Goal: Contribute content: Add original content to the website for others to see

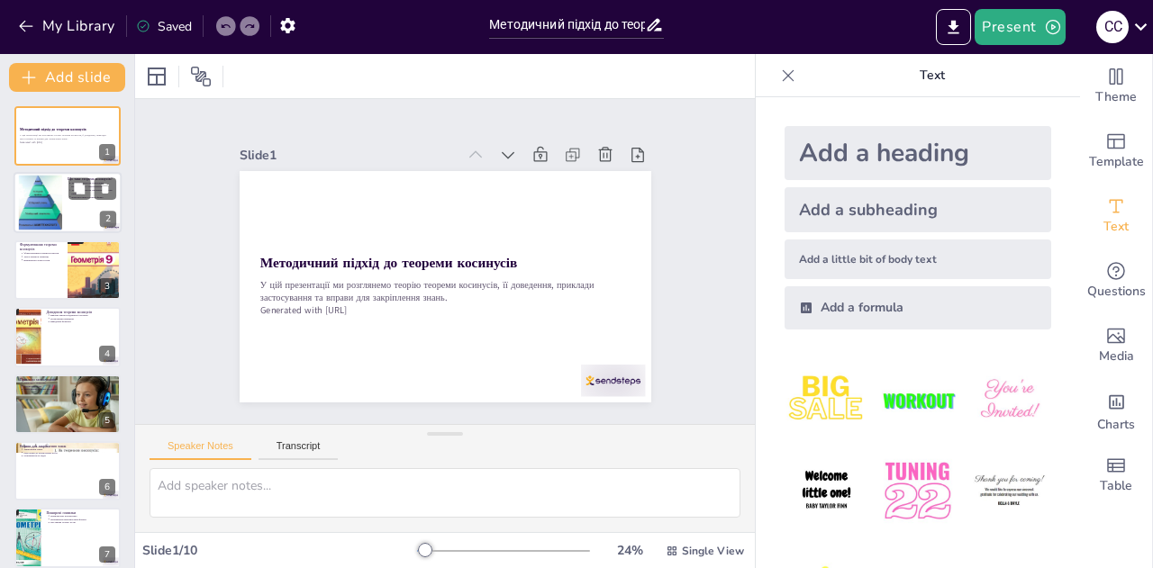
click at [50, 198] on div at bounding box center [40, 203] width 53 height 55
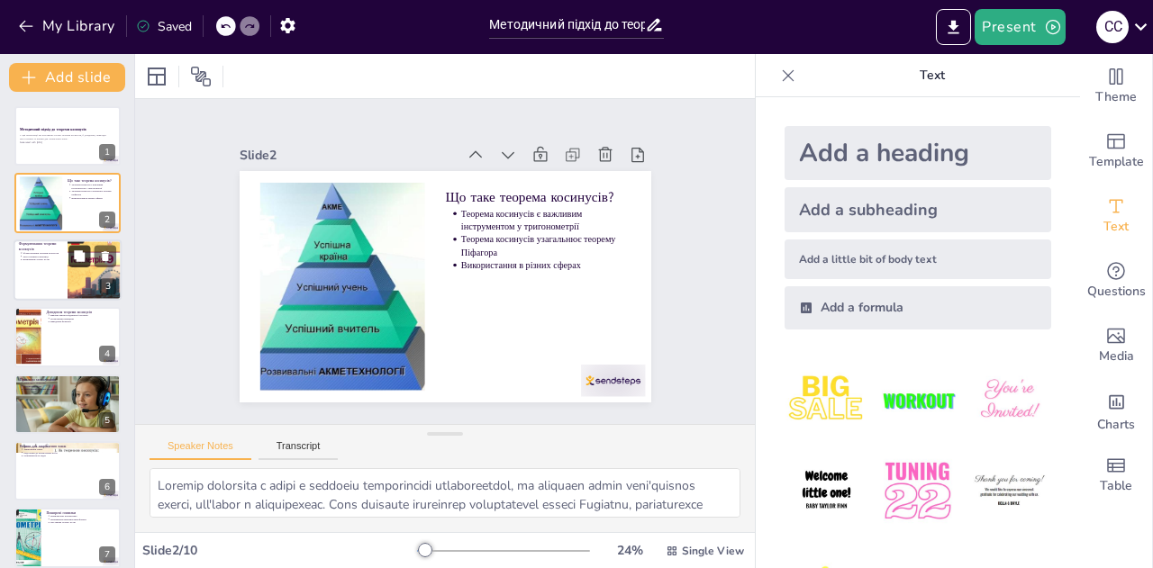
click at [69, 258] on button at bounding box center [79, 256] width 22 height 22
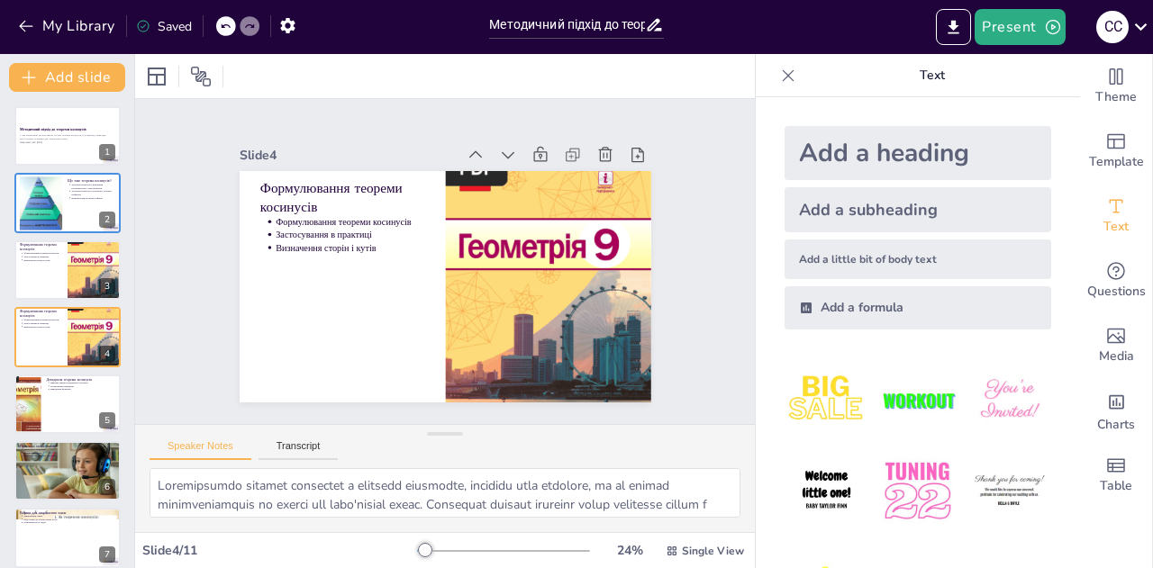
scroll to position [7, 0]
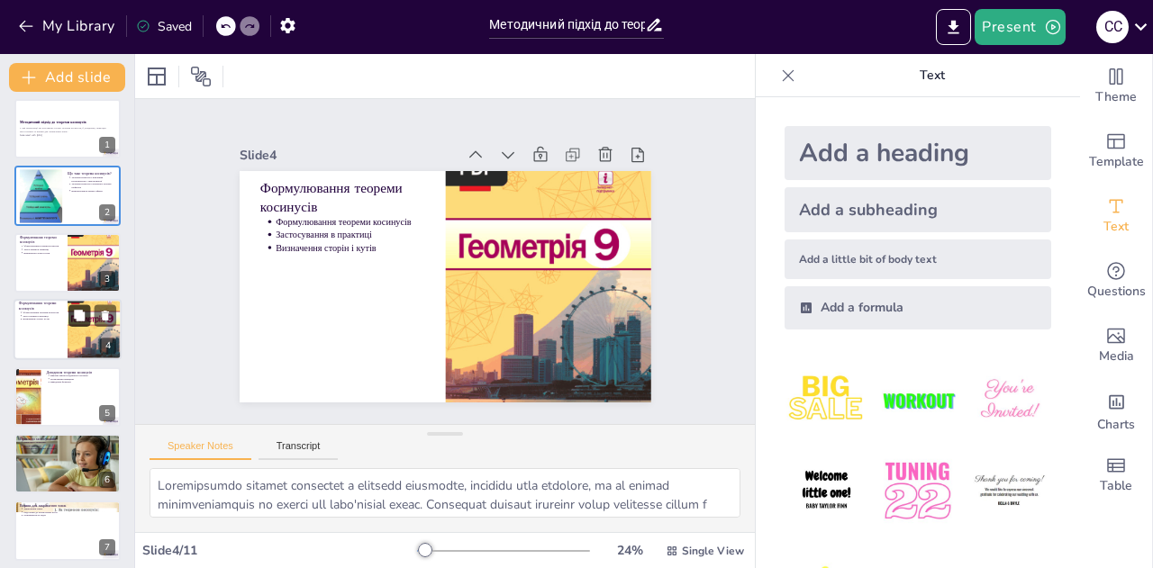
click at [70, 317] on button at bounding box center [79, 316] width 22 height 22
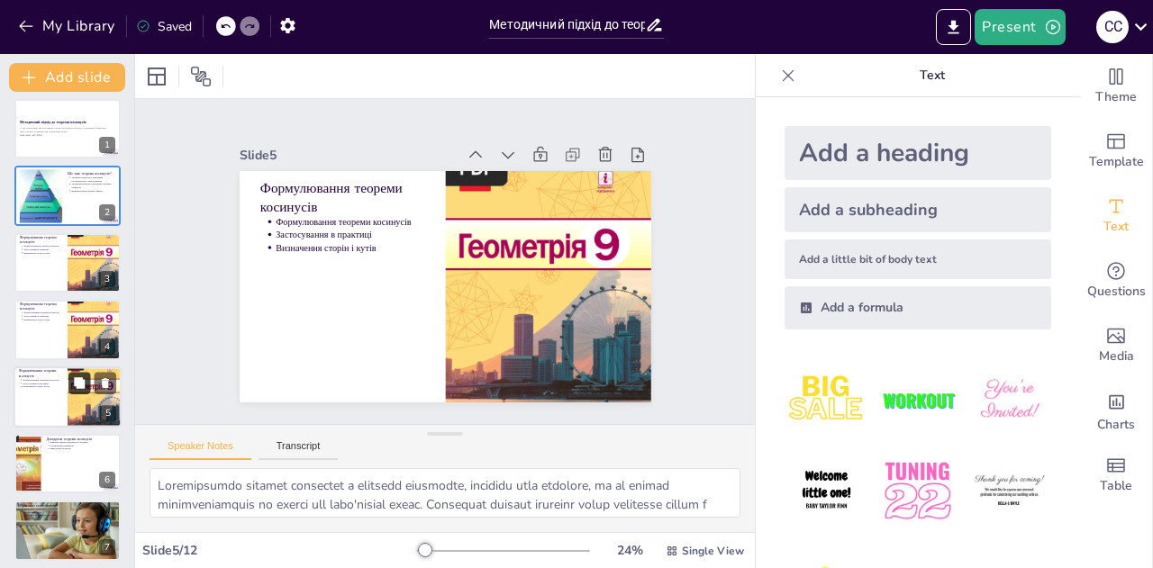
scroll to position [74, 0]
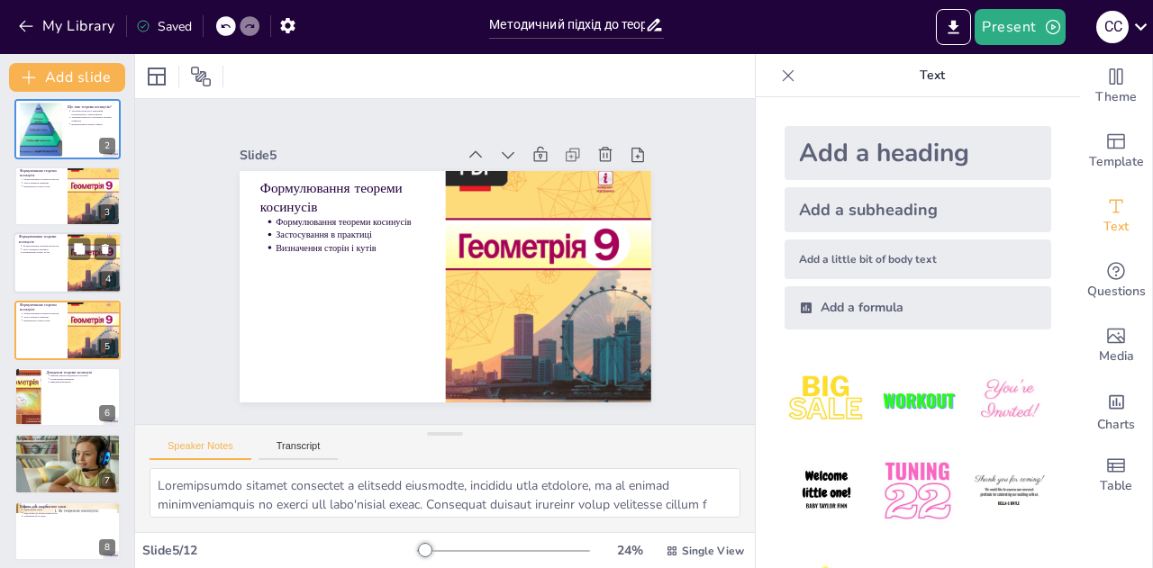
click at [68, 267] on div at bounding box center [95, 263] width 54 height 72
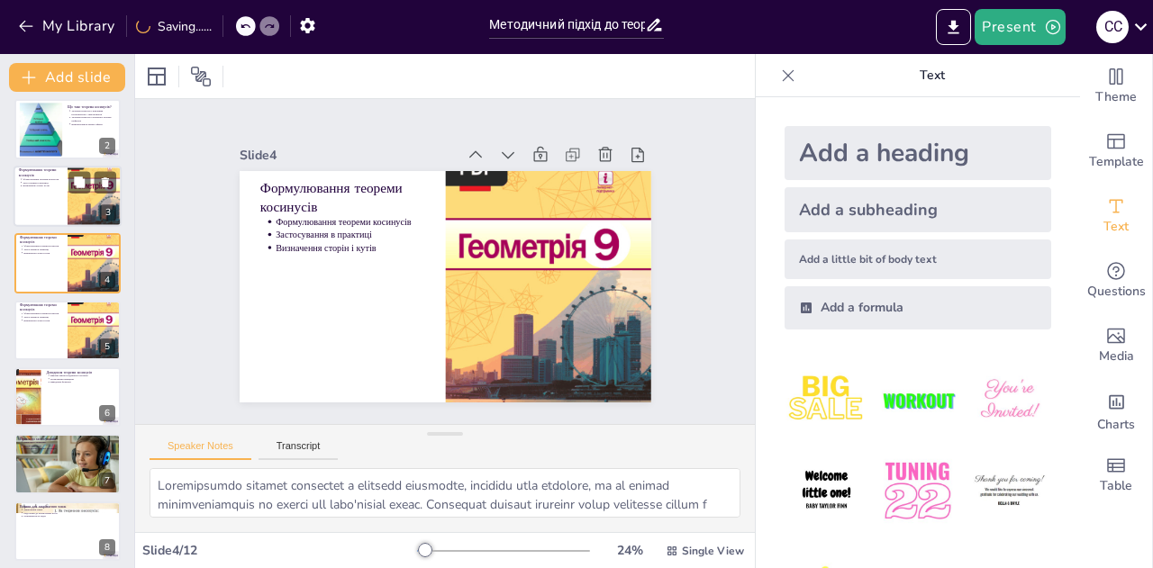
scroll to position [7, 0]
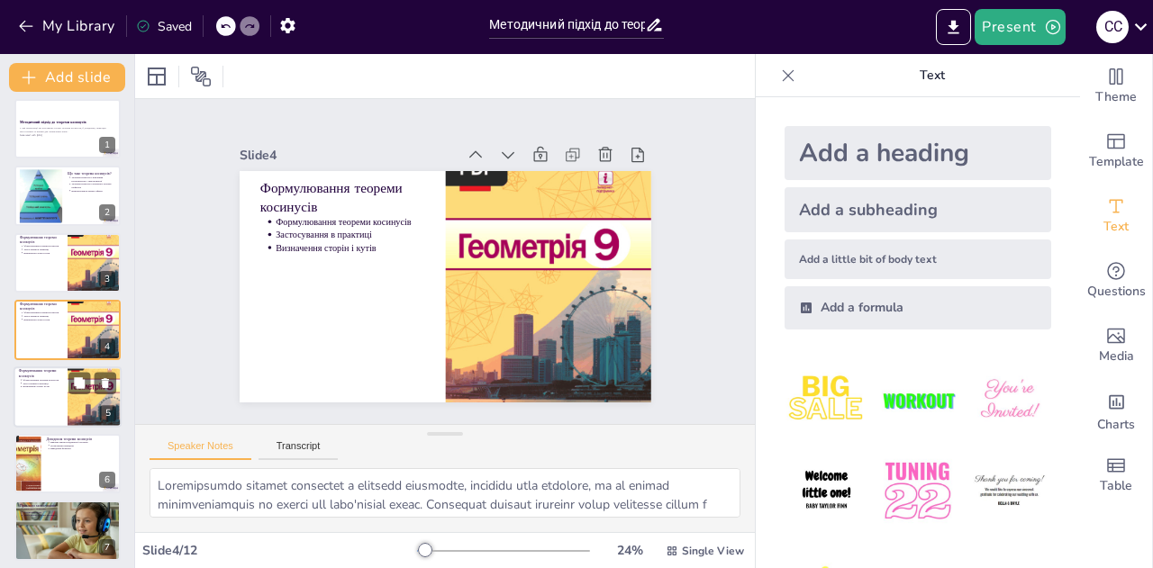
click at [54, 384] on p "Застосування в практиці" at bounding box center [43, 384] width 40 height 4
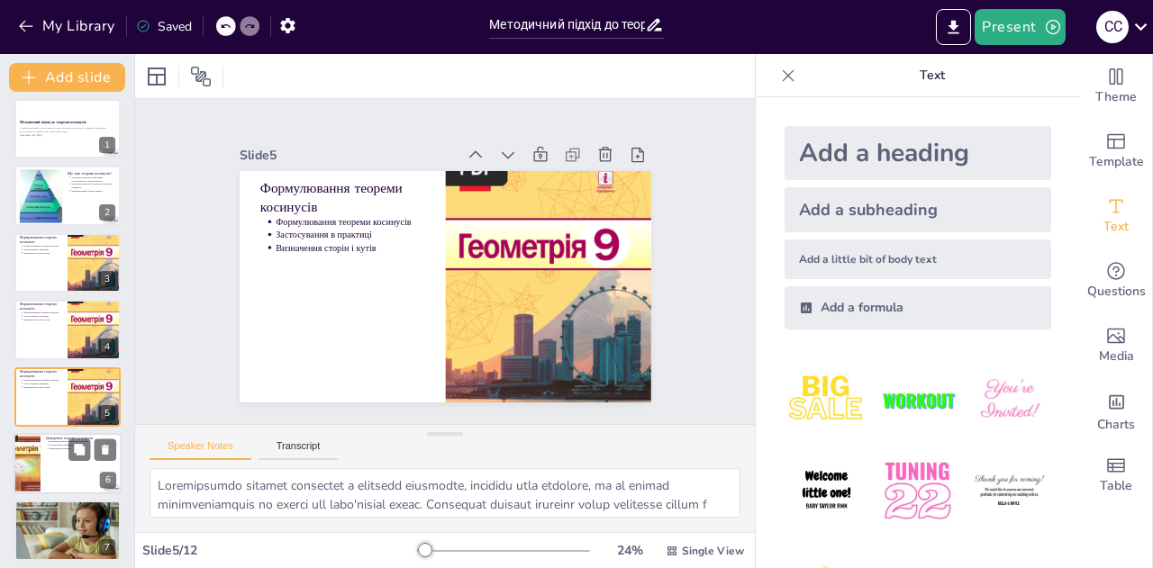
scroll to position [74, 0]
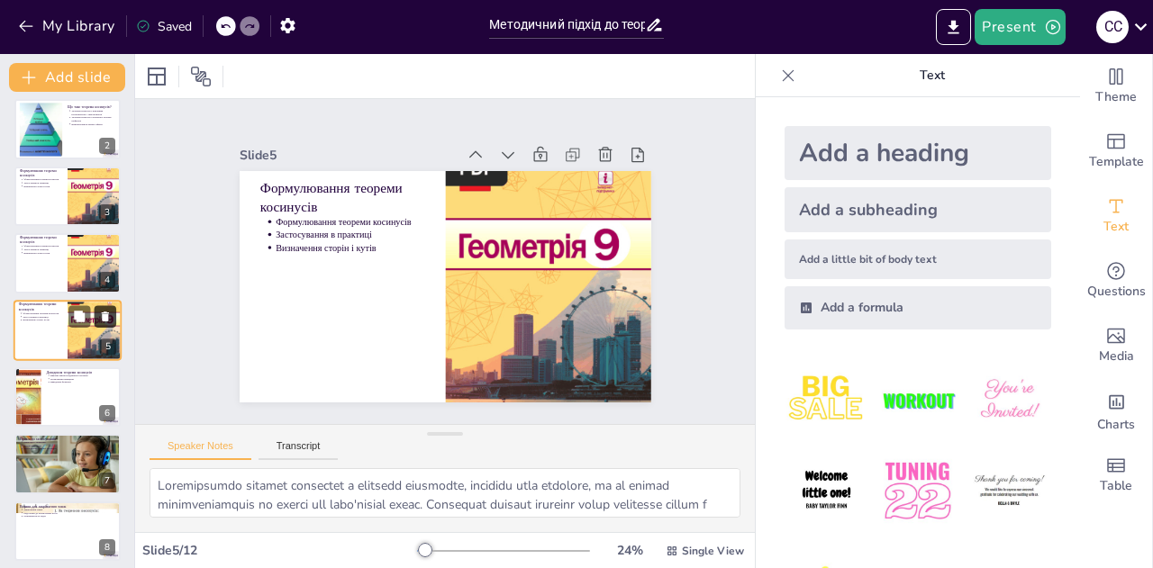
click at [104, 317] on icon at bounding box center [105, 317] width 7 height 10
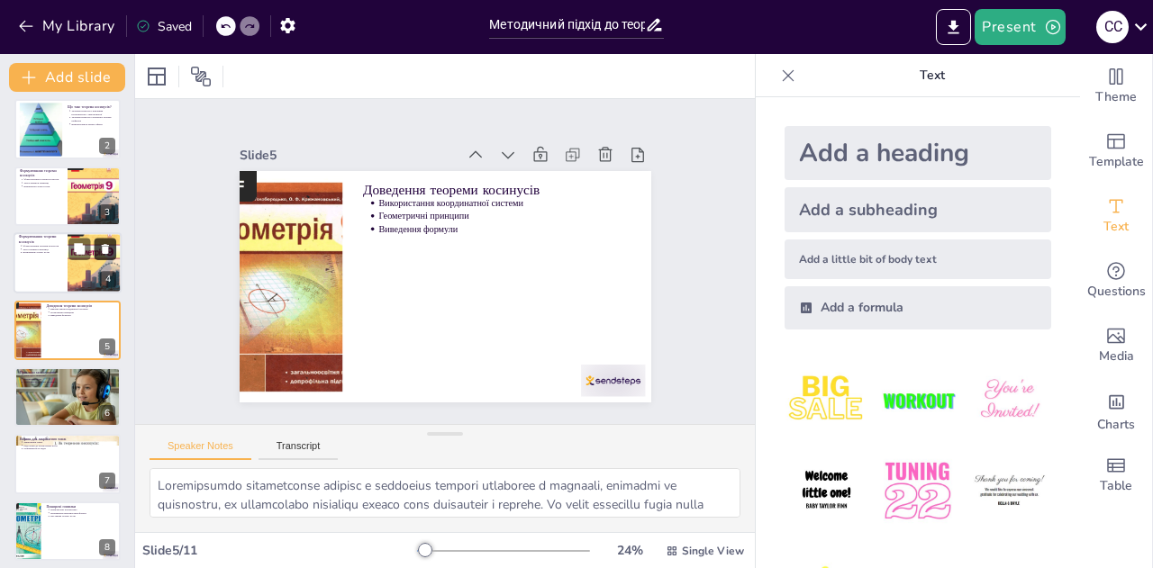
click at [109, 254] on icon at bounding box center [105, 249] width 13 height 13
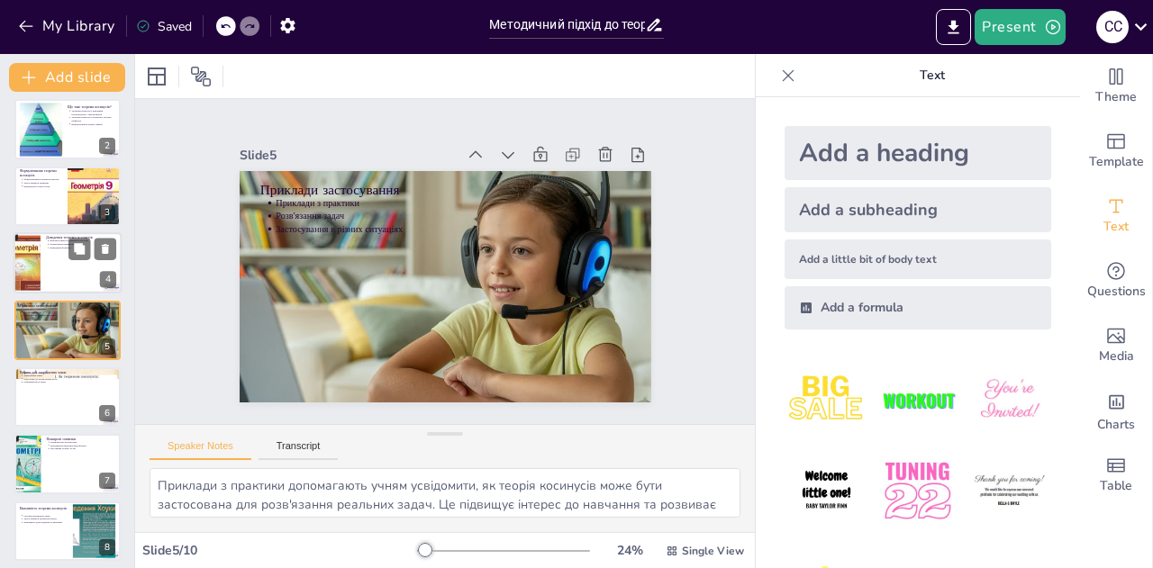
click at [27, 258] on div at bounding box center [27, 262] width 46 height 61
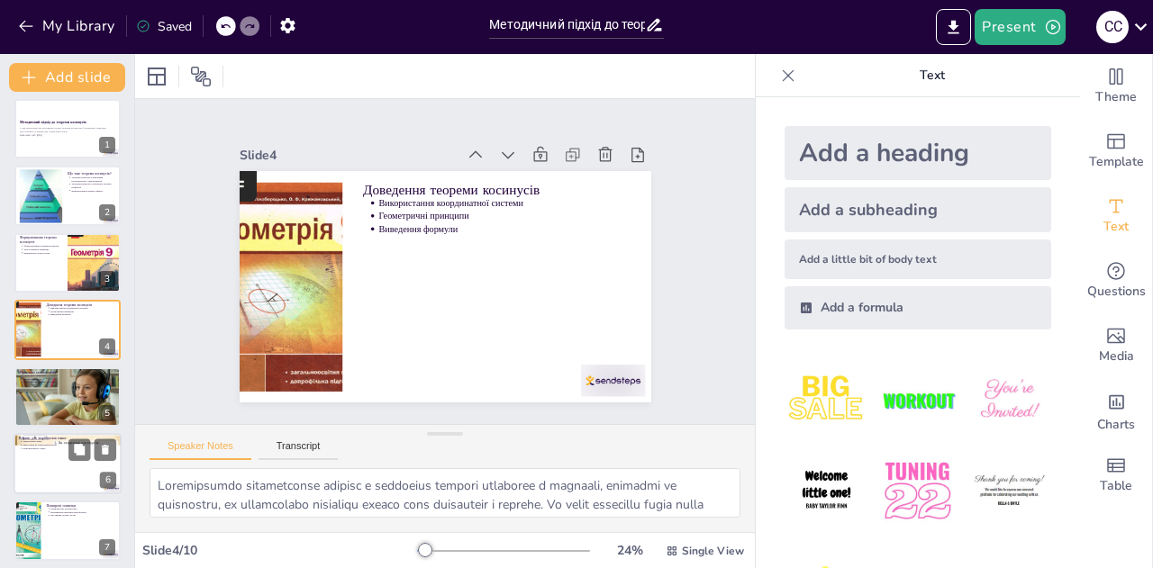
click at [33, 377] on p "Розв'язання задач" at bounding box center [69, 379] width 92 height 4
type textarea "Приклади з практики допомагають учням усвідомити, як теорія косинусів може бути…"
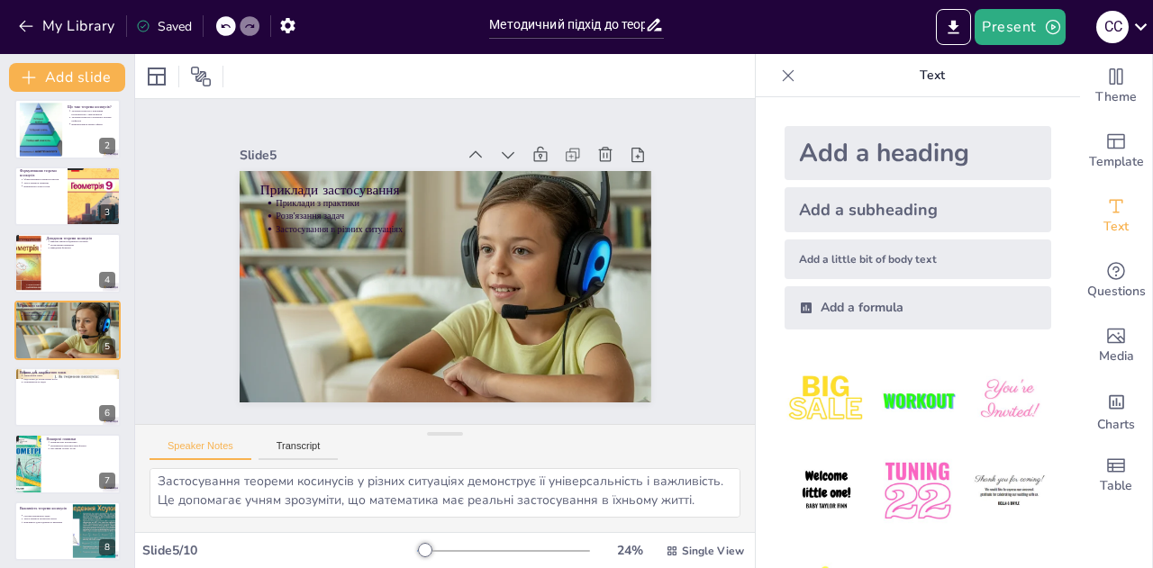
scroll to position [70, 0]
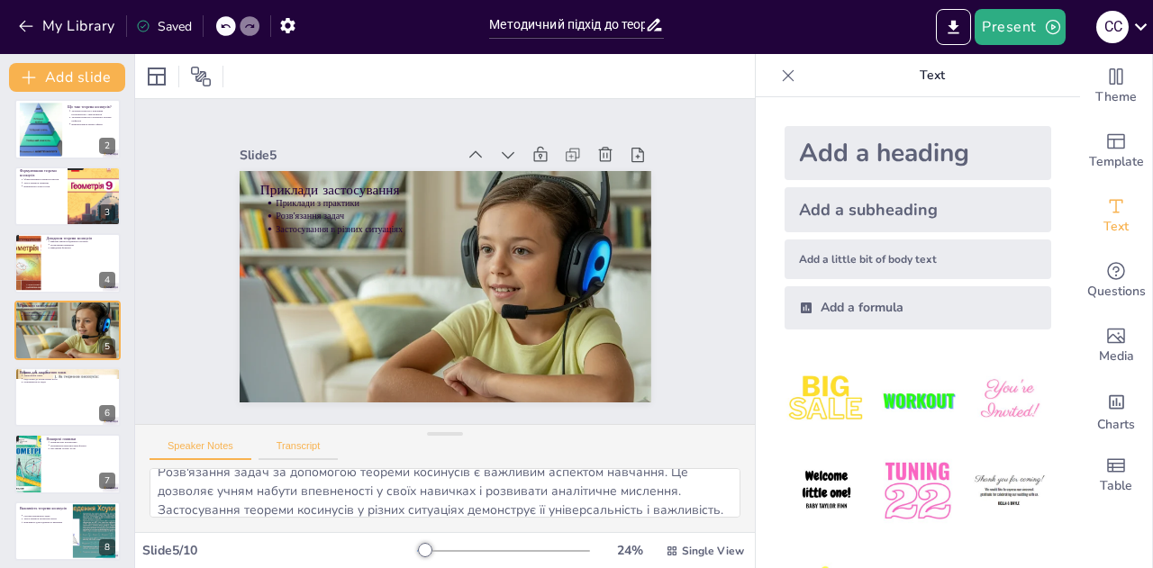
click at [295, 448] on button "Transcript" at bounding box center [299, 451] width 80 height 20
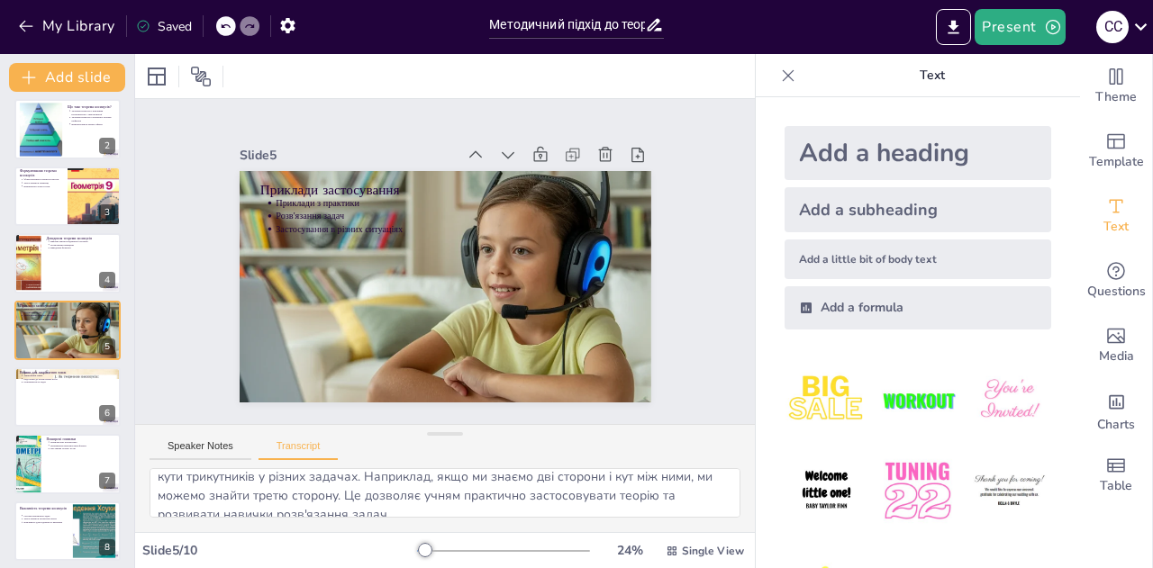
scroll to position [42, 0]
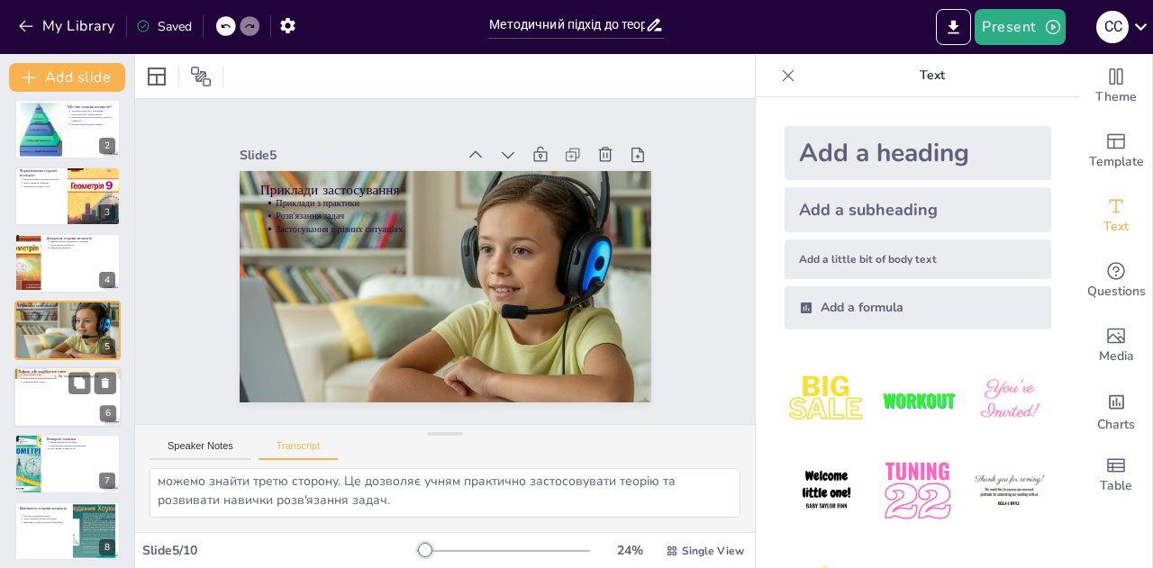
click at [49, 393] on div at bounding box center [68, 397] width 108 height 61
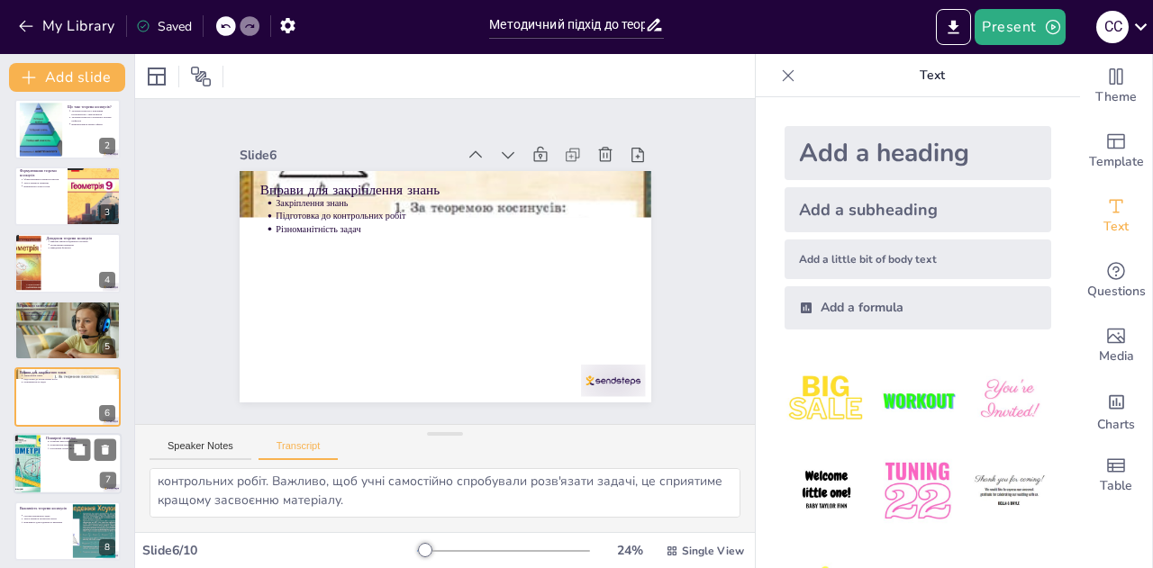
scroll to position [141, 0]
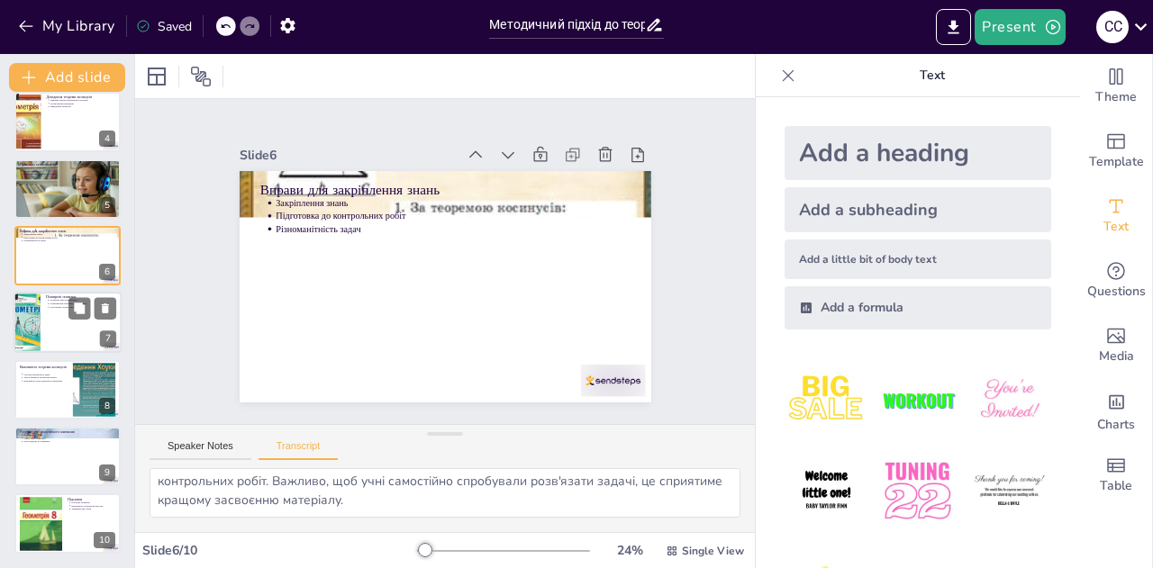
click at [51, 317] on div at bounding box center [68, 323] width 108 height 61
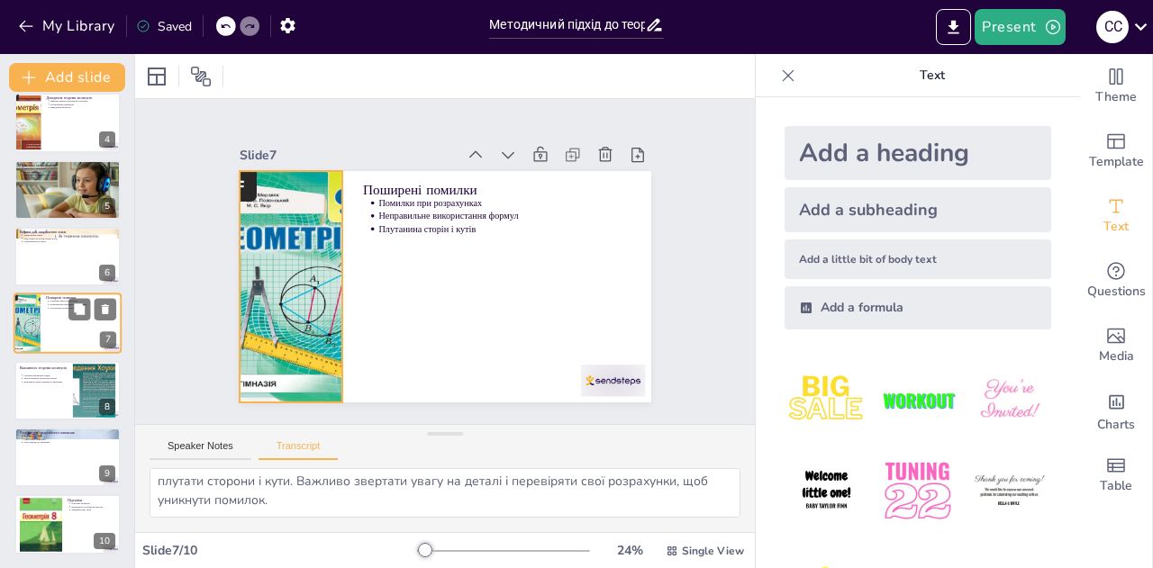
scroll to position [215, 0]
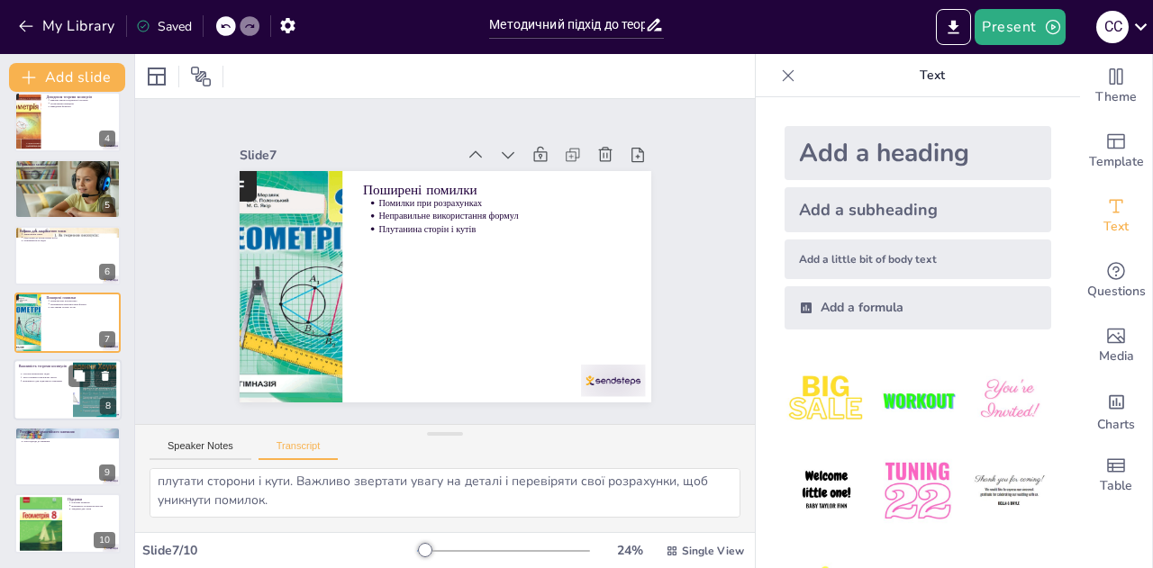
click at [48, 385] on div at bounding box center [68, 389] width 108 height 61
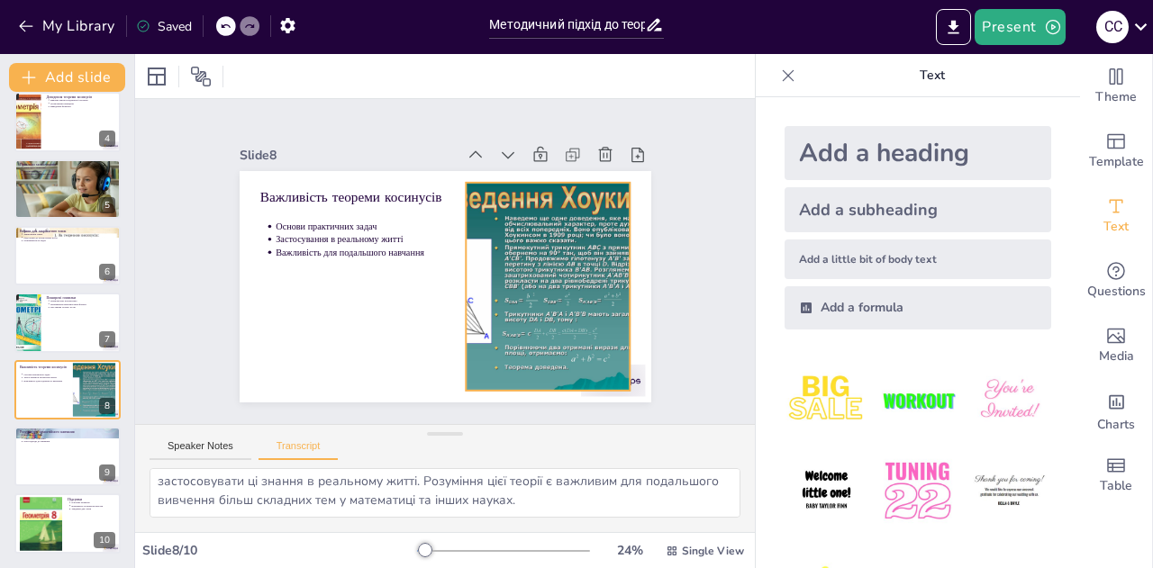
click at [548, 343] on div at bounding box center [540, 307] width 315 height 261
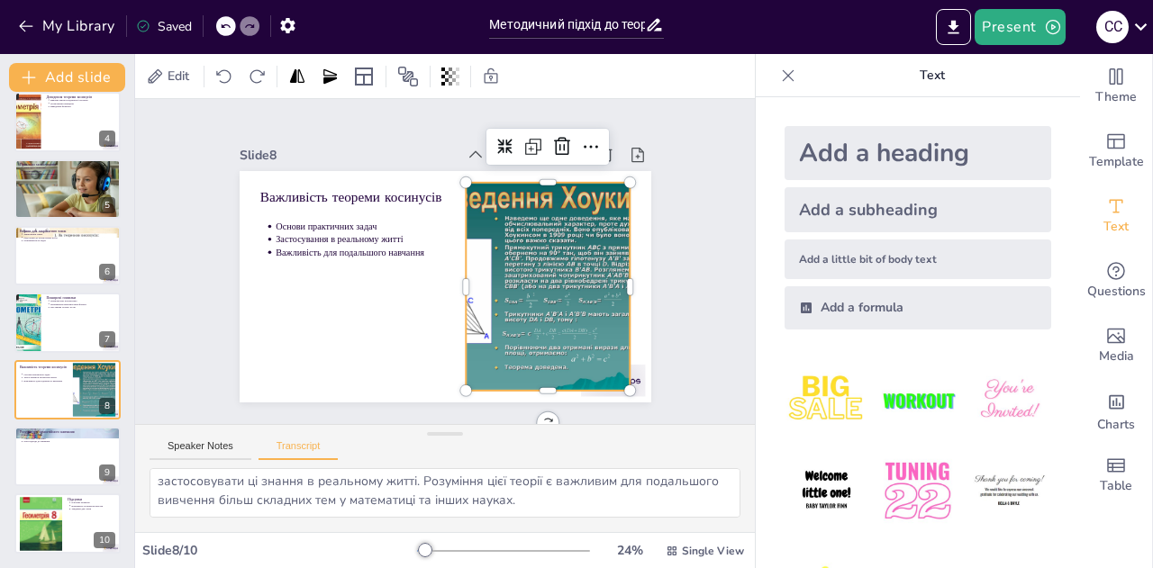
click at [547, 343] on div at bounding box center [528, 327] width 339 height 304
click at [64, 458] on div at bounding box center [68, 456] width 108 height 61
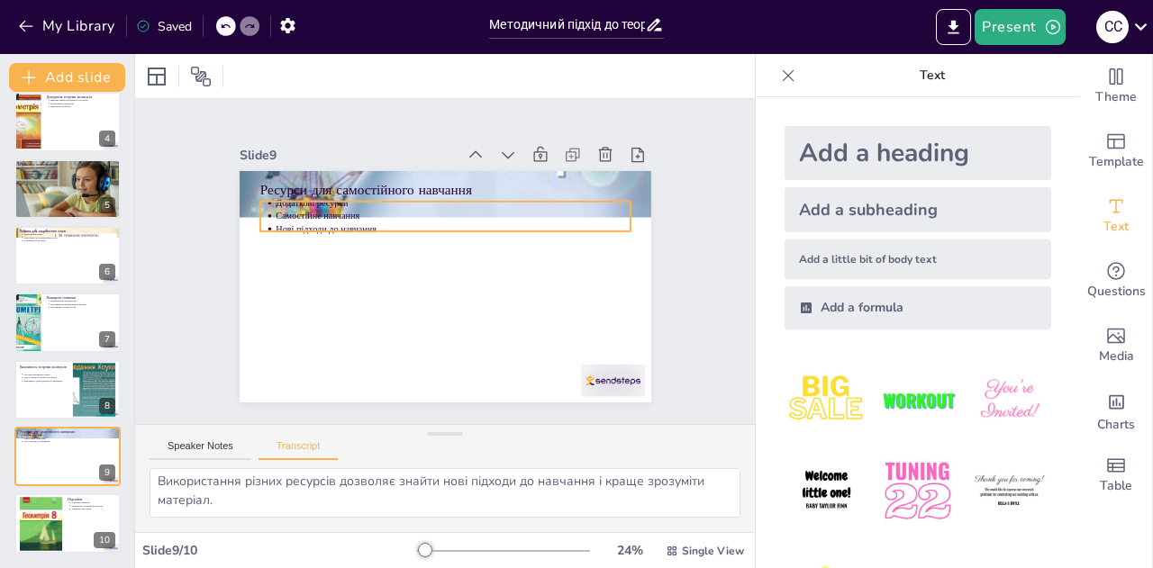
click at [500, 203] on p "Самостійне навчання" at bounding box center [465, 221] width 341 height 122
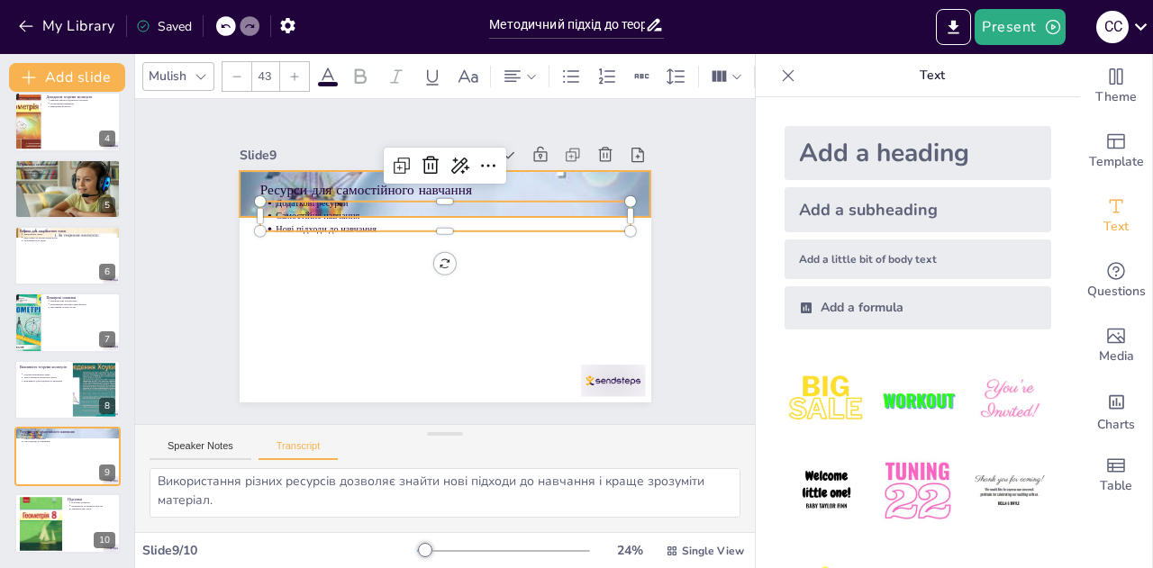
click at [543, 172] on div at bounding box center [478, 203] width 650 height 715
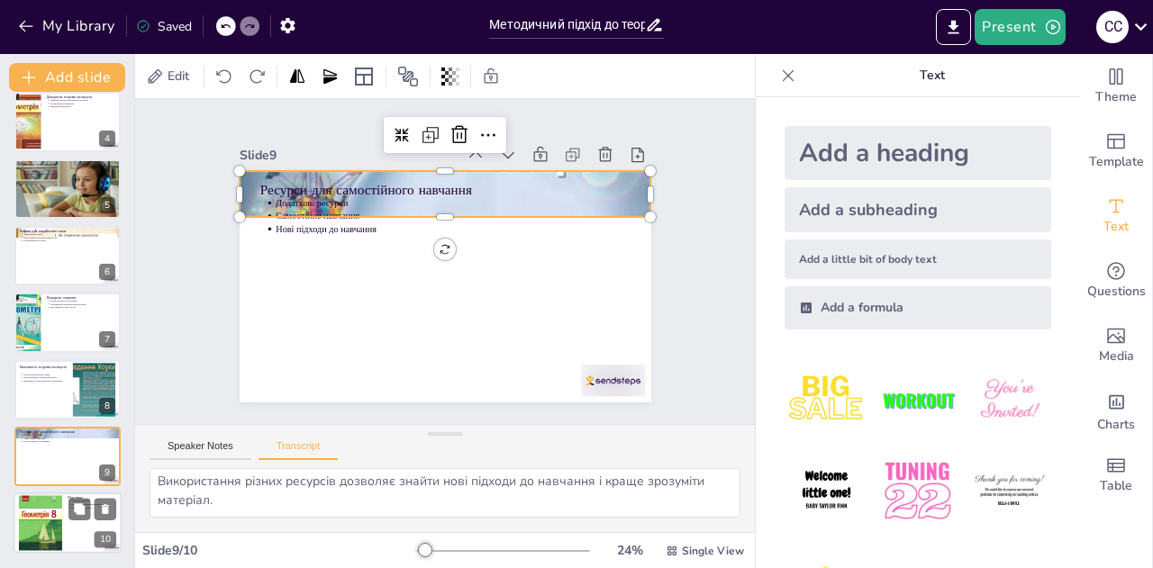
click at [62, 538] on div at bounding box center [68, 524] width 108 height 61
type textarea "Підсумуємо ключові моменти, розглянуті в презентації, та важливість теореми кос…"
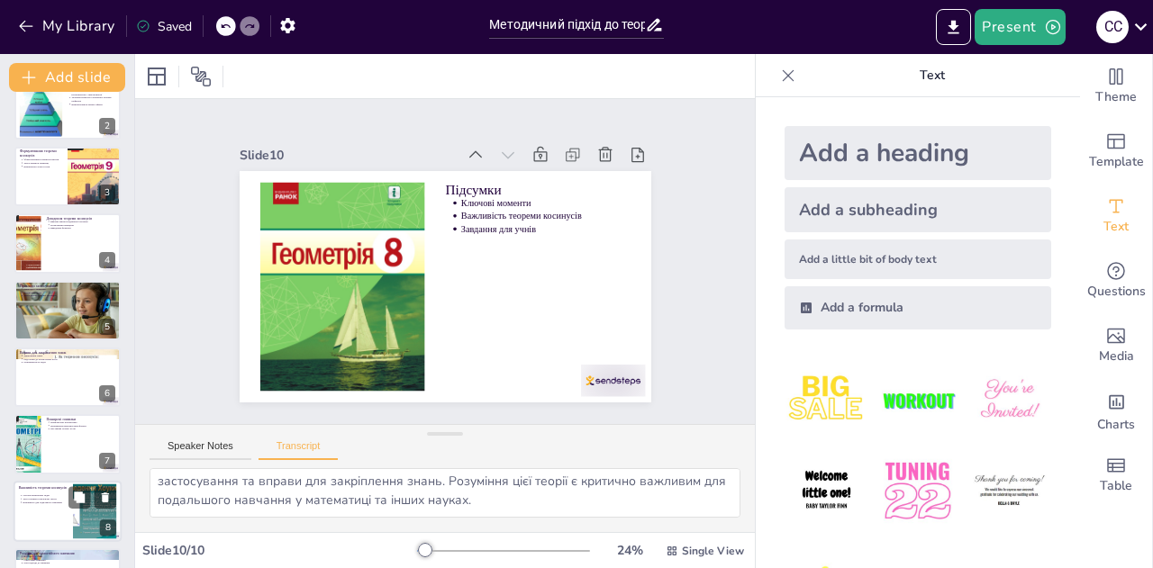
scroll to position [0, 0]
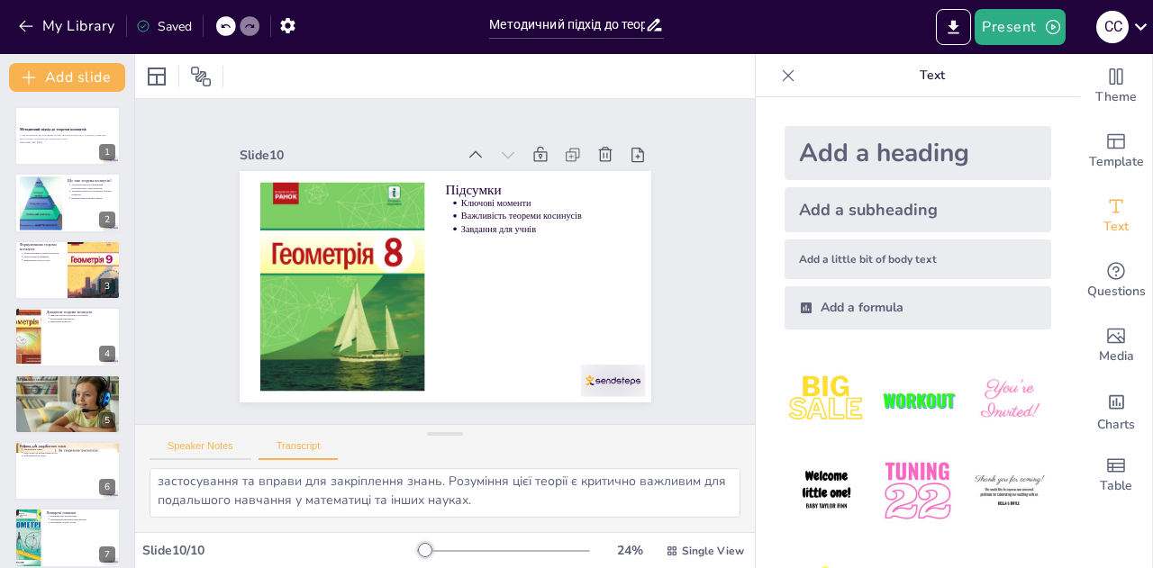
click at [191, 446] on button "Speaker Notes" at bounding box center [201, 451] width 102 height 20
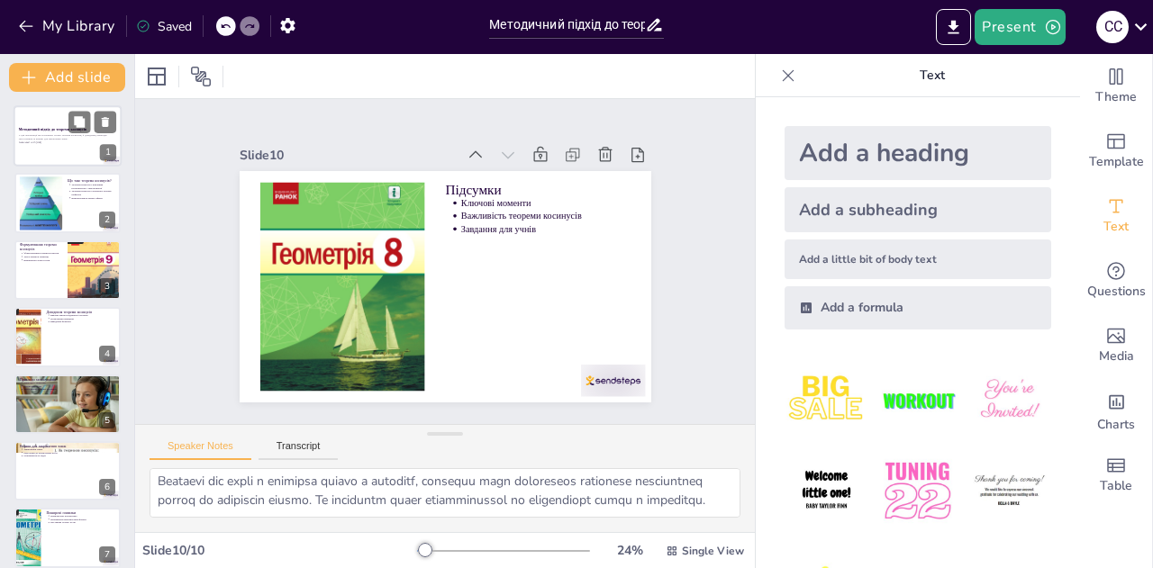
click at [81, 142] on p "Generated with [URL]" at bounding box center [67, 143] width 97 height 4
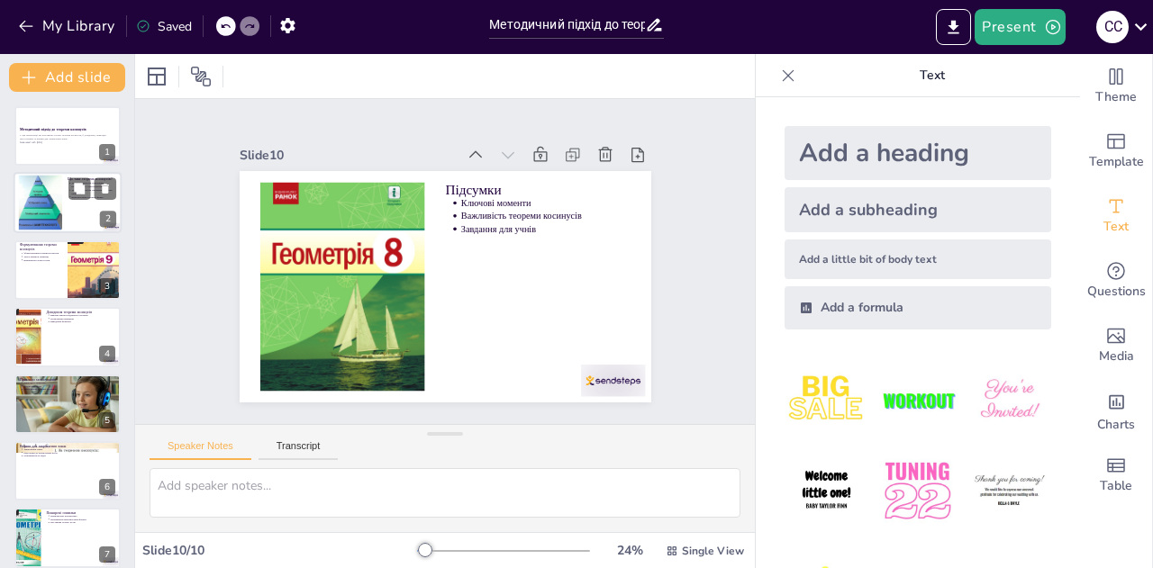
scroll to position [0, 0]
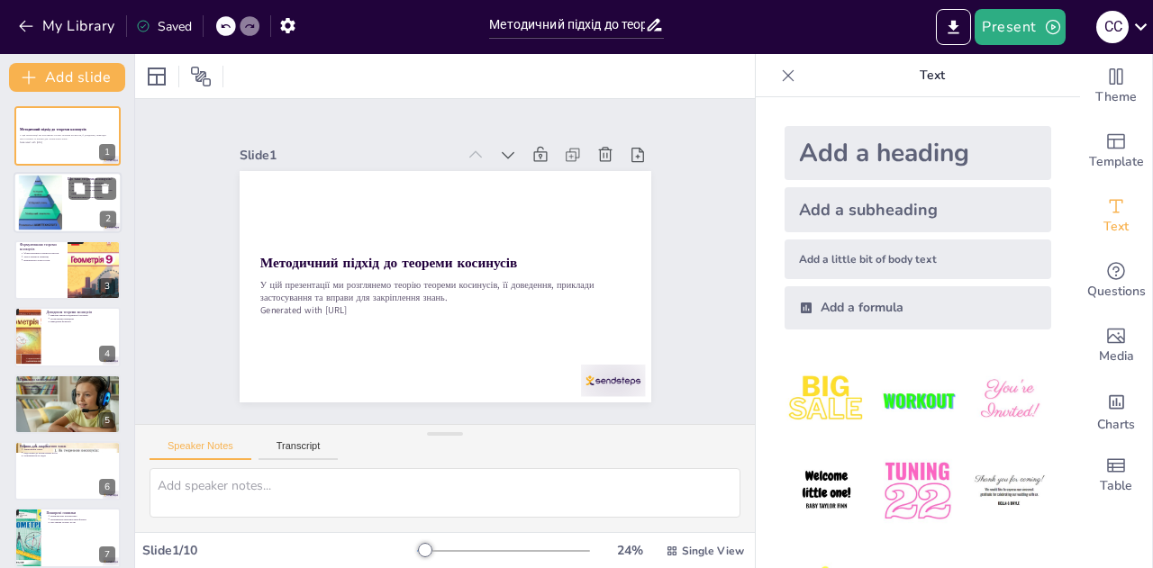
click at [66, 217] on div at bounding box center [68, 203] width 108 height 61
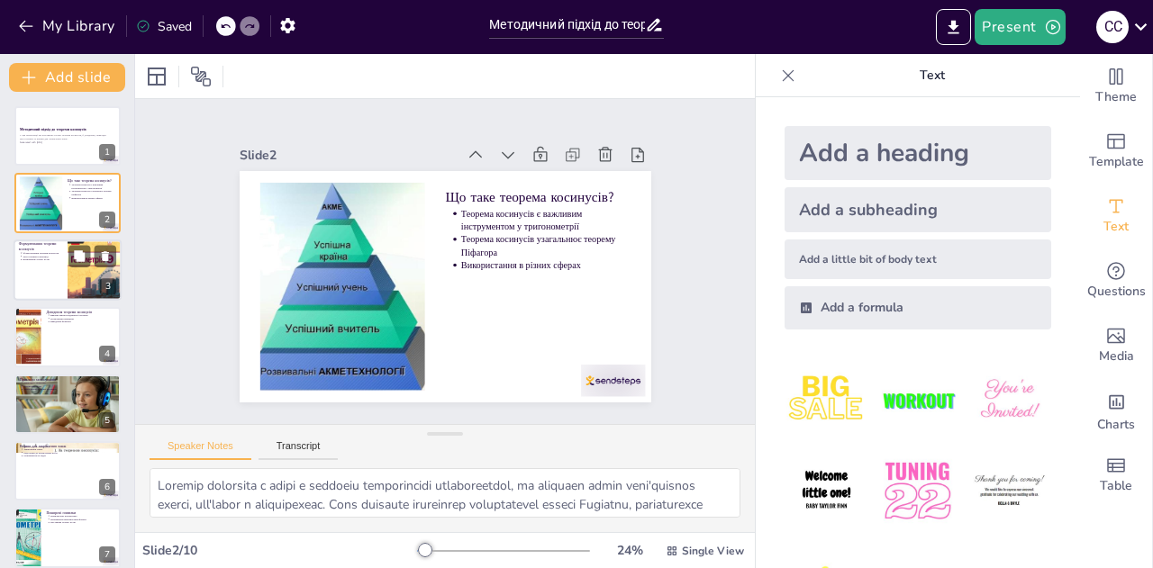
click at [35, 269] on div at bounding box center [68, 270] width 108 height 61
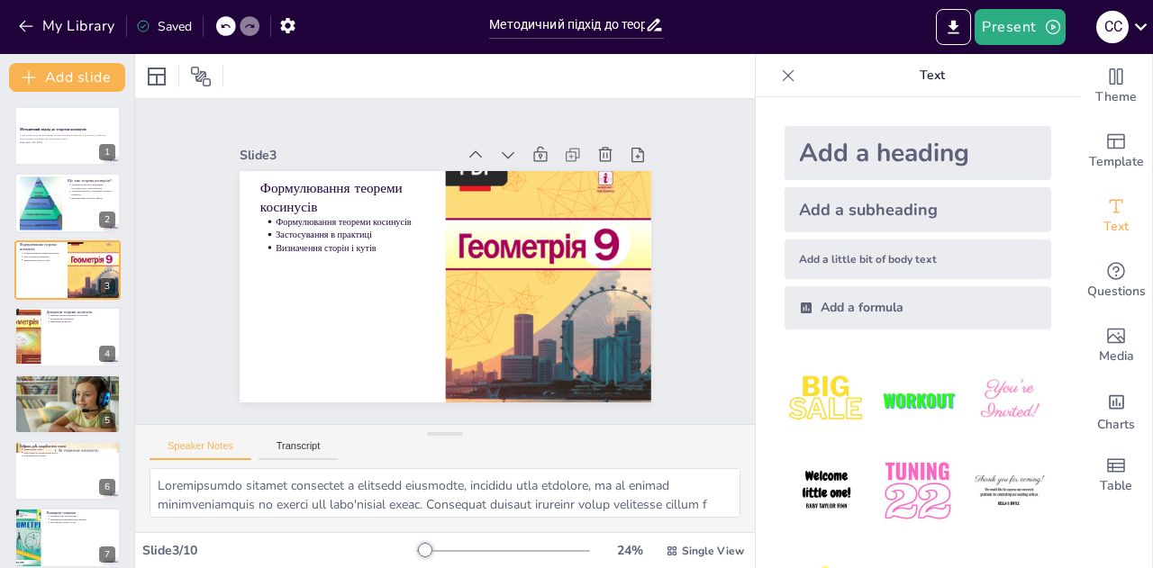
click at [9, 361] on div "Методичний підхід до теореми косинусів У цій презентації ми розглянемо теорію т…" at bounding box center [67, 437] width 134 height 663
click at [52, 330] on div at bounding box center [68, 336] width 108 height 61
type textarea "Loremipsumdo sitametconse adipisc e seddoeius tempori utlaboree d magnaali, eni…"
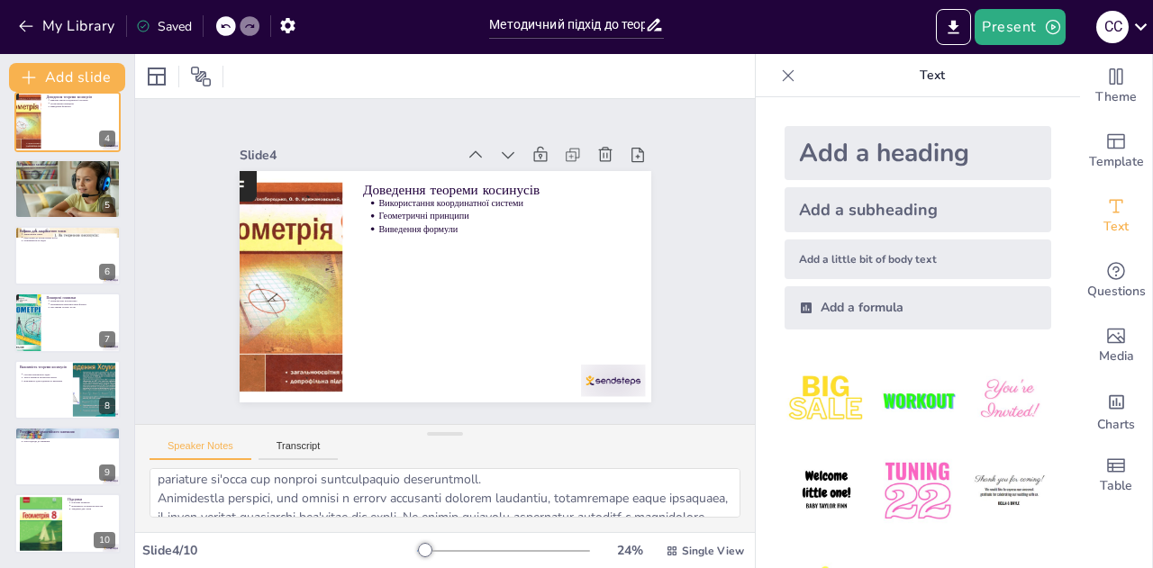
scroll to position [137, 0]
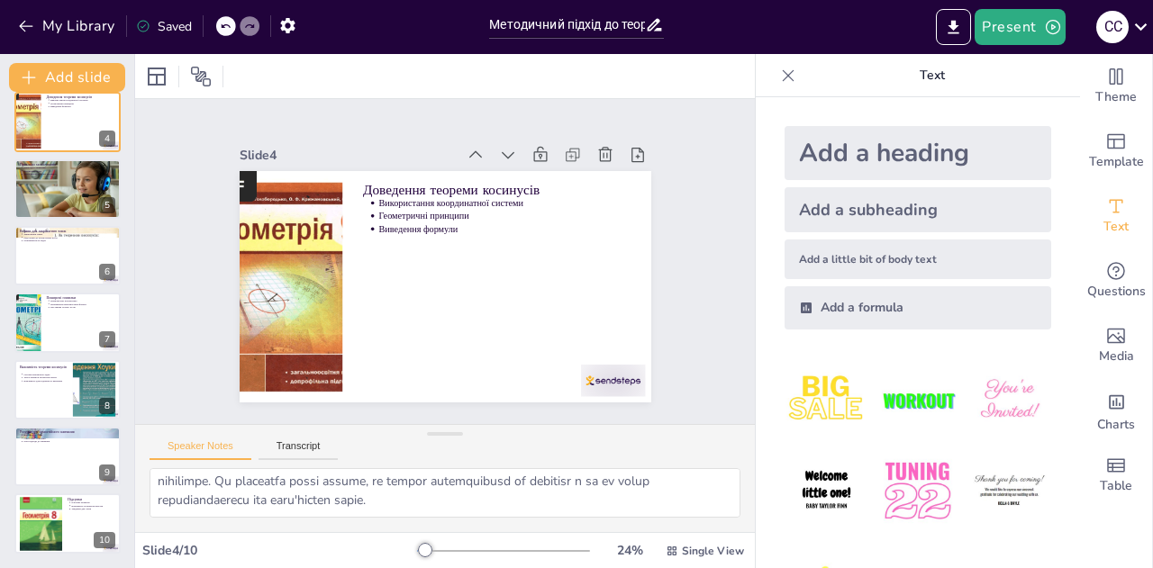
click at [848, 298] on div "Add a formula" at bounding box center [918, 307] width 267 height 43
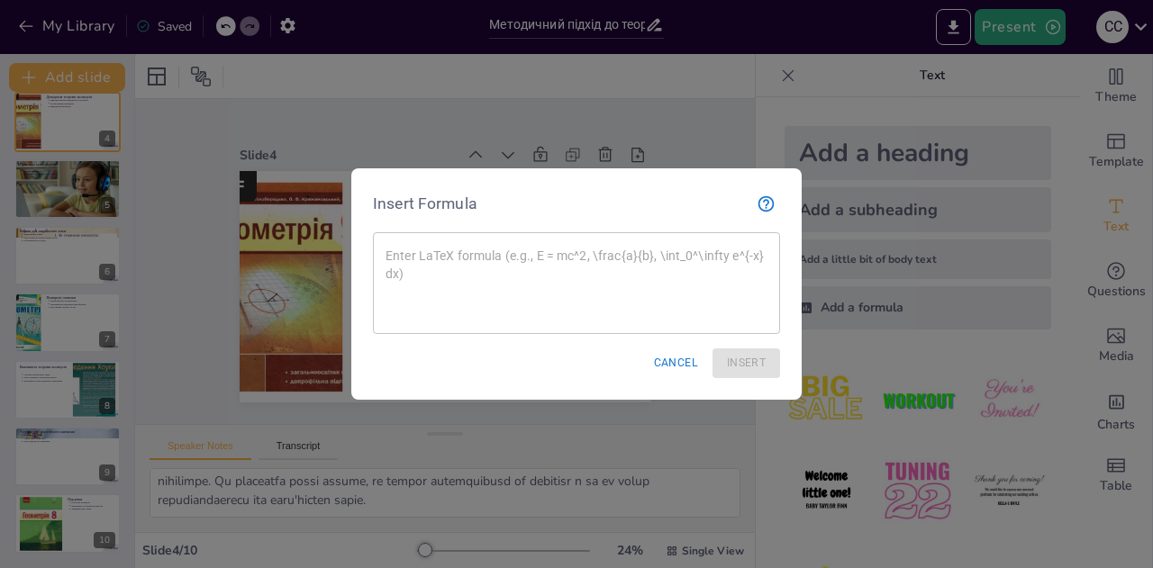
click at [795, 190] on div "Insert Formula x ​ Cancel Insert" at bounding box center [576, 284] width 450 height 232
click at [802, 195] on div at bounding box center [576, 284] width 1153 height 568
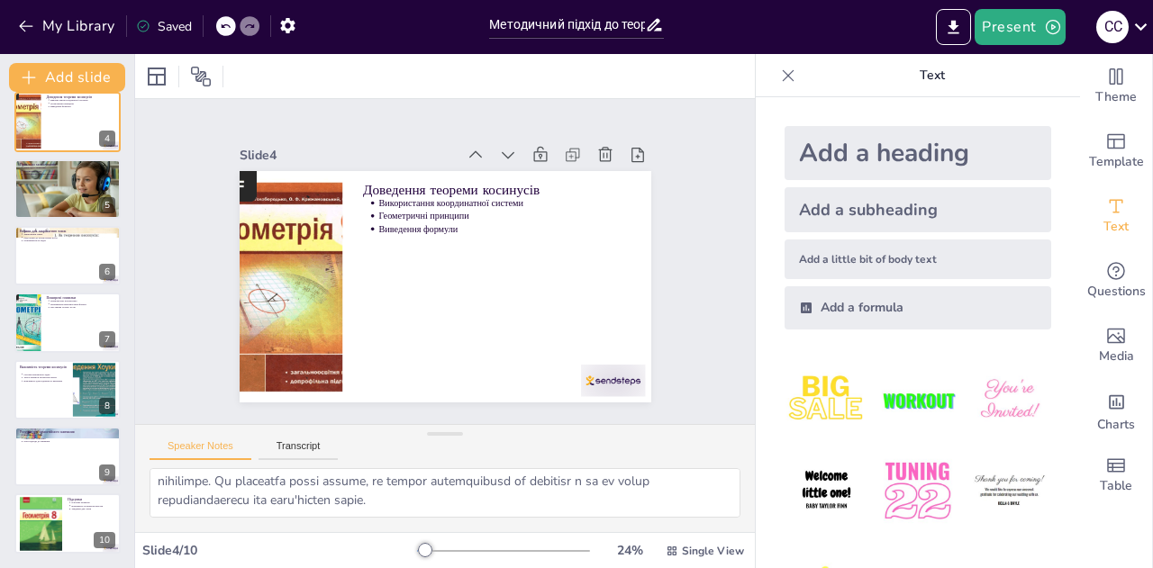
click at [842, 325] on div "Add a formula" at bounding box center [918, 307] width 267 height 43
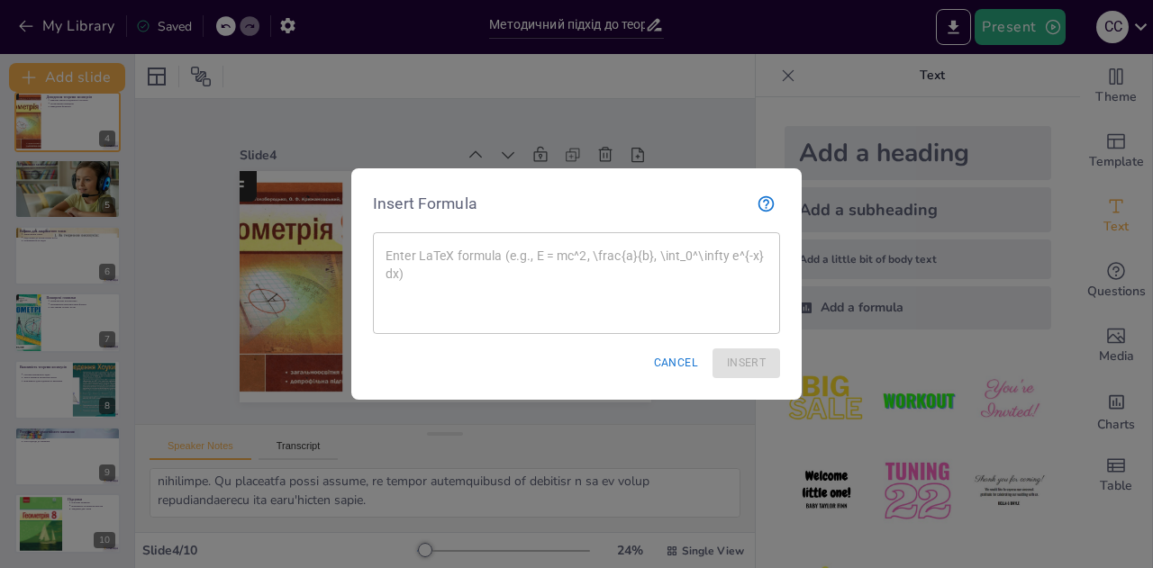
click at [495, 238] on div "x ​" at bounding box center [576, 283] width 407 height 102
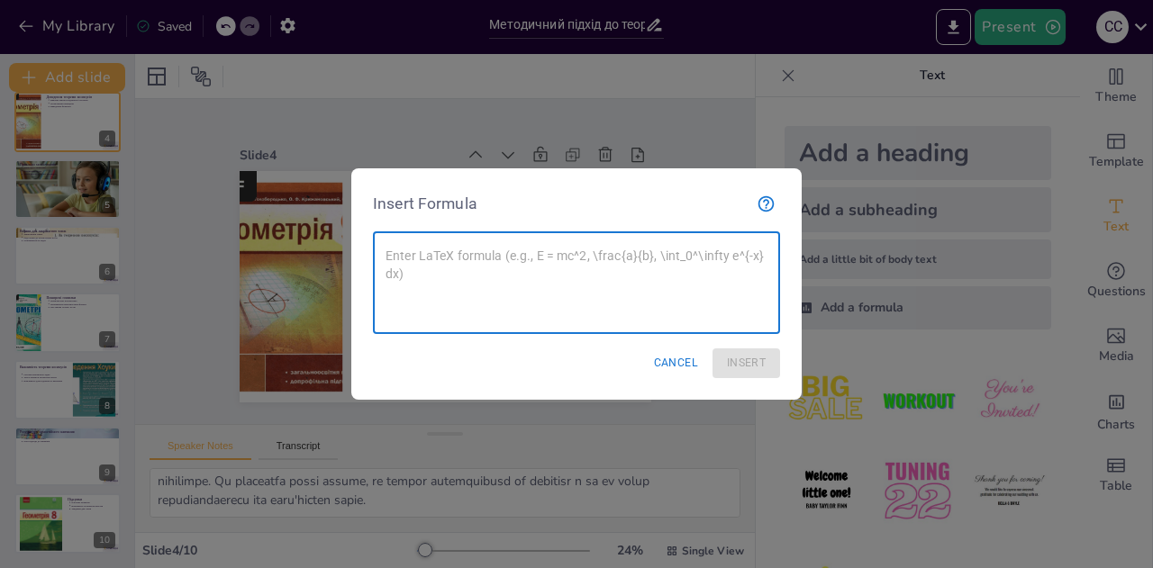
drag, startPoint x: 483, startPoint y: 248, endPoint x: 705, endPoint y: 188, distance: 230.3
click at [538, 233] on div "x ​" at bounding box center [576, 283] width 407 height 102
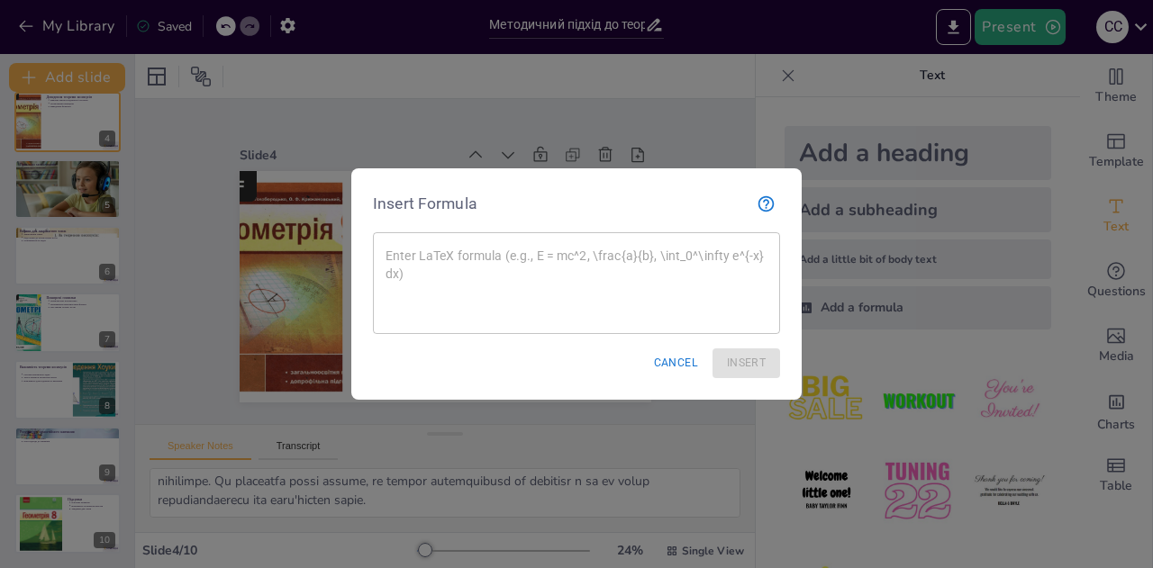
click at [751, 209] on div "Insert Formula" at bounding box center [576, 204] width 407 height 28
click at [880, 263] on div at bounding box center [576, 284] width 1153 height 568
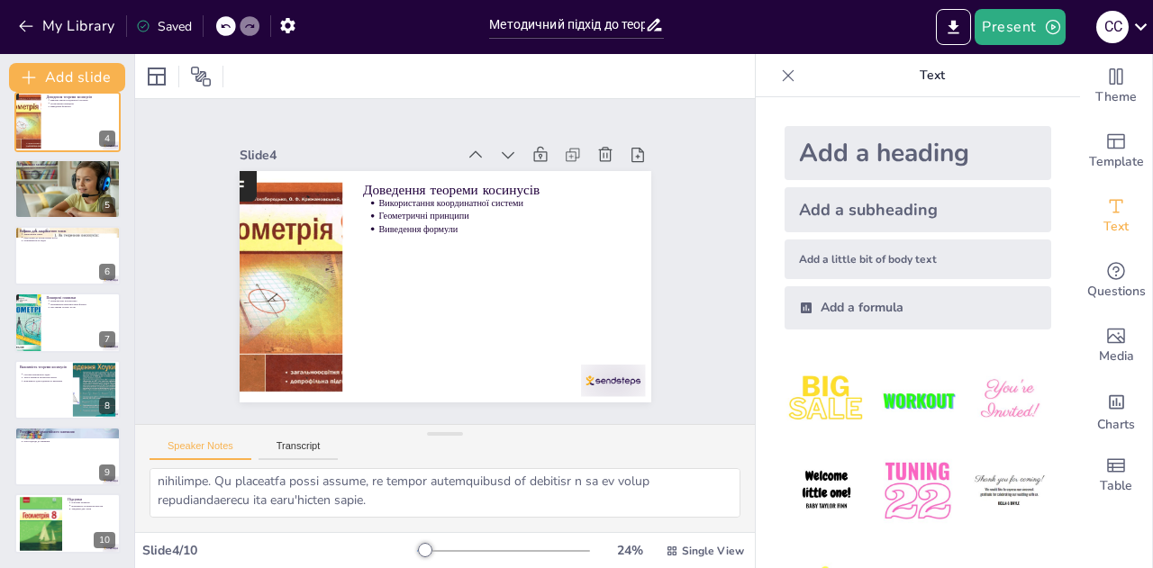
click at [849, 269] on div "Add a little bit of body text" at bounding box center [918, 260] width 267 height 40
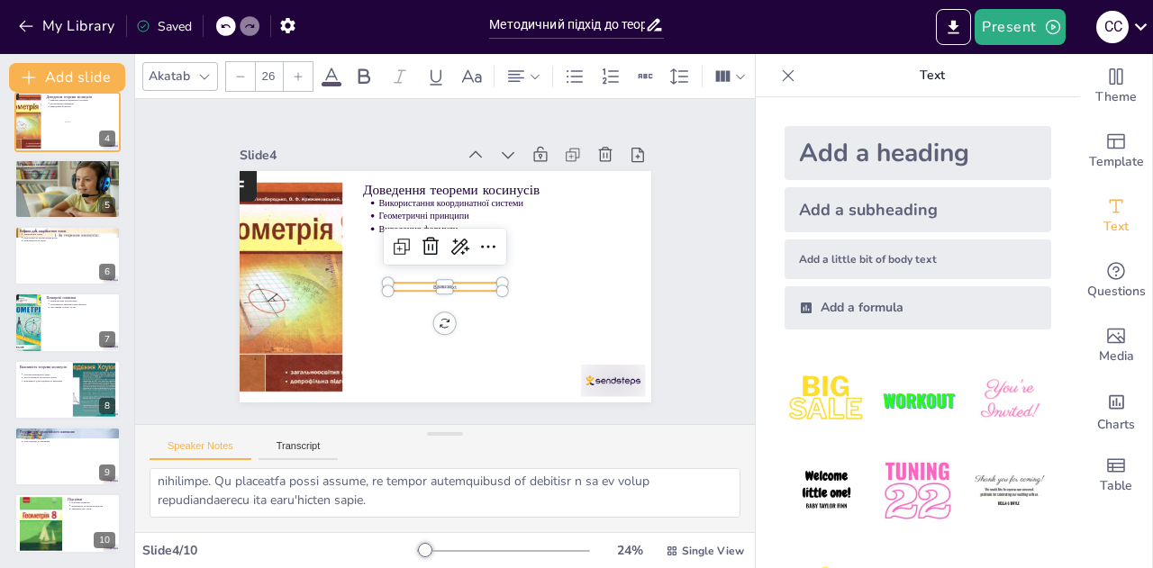
click at [828, 204] on div "Add a subheading" at bounding box center [918, 209] width 267 height 45
click at [810, 180] on div "Add a heading Add a subheading Add a little bit of body text Add a formula" at bounding box center [917, 228] width 295 height 232
click at [814, 164] on div "Add a heading" at bounding box center [918, 153] width 267 height 54
type input "68"
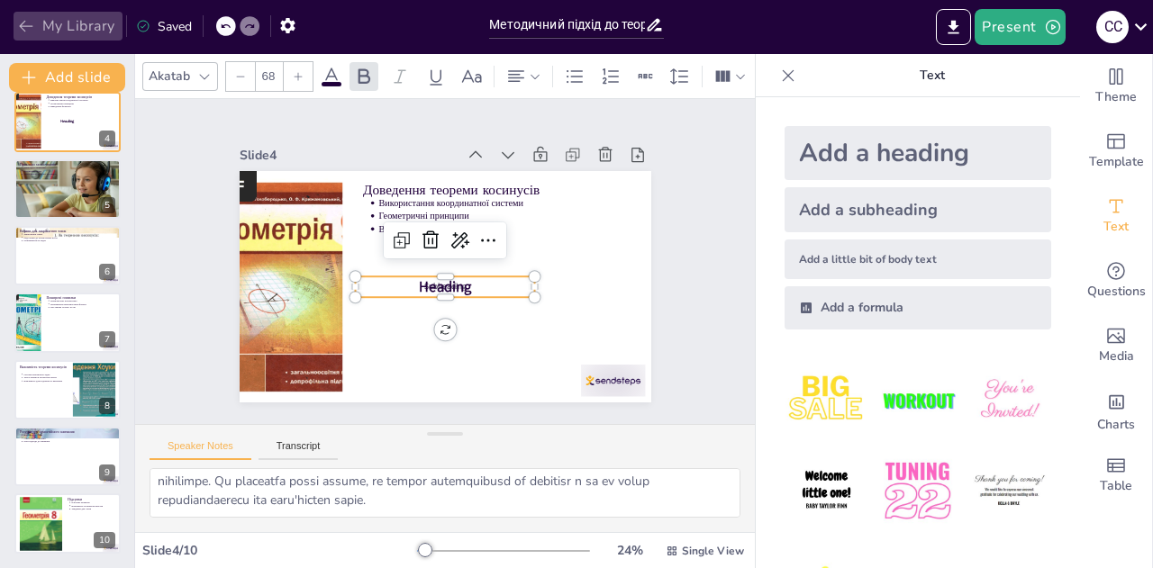
click at [33, 16] on button "My Library" at bounding box center [68, 26] width 109 height 29
